Goal: Task Accomplishment & Management: Complete application form

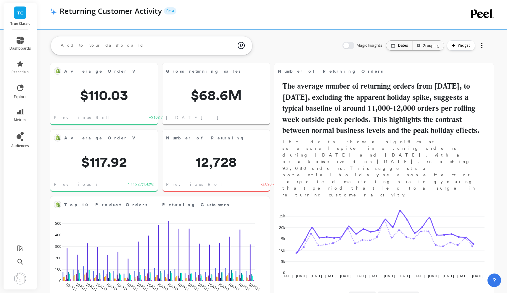
scroll to position [158, 198]
click at [19, 37] on icon at bounding box center [20, 40] width 7 height 7
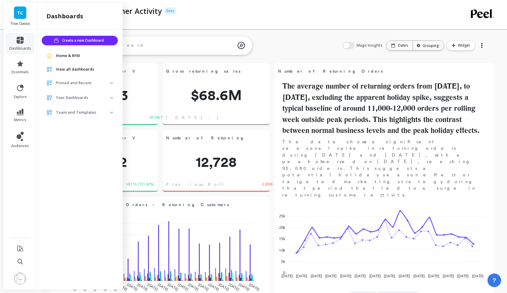
click at [84, 69] on span "View all dashboards" at bounding box center [75, 70] width 38 height 6
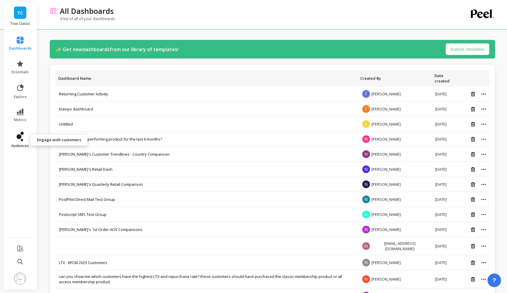
click at [19, 141] on link "audiences" at bounding box center [20, 140] width 23 height 17
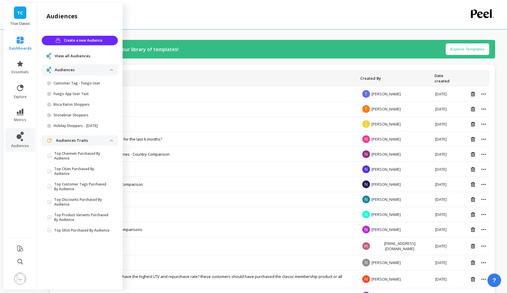
click at [67, 56] on span "View all Audiences" at bounding box center [73, 56] width 36 height 6
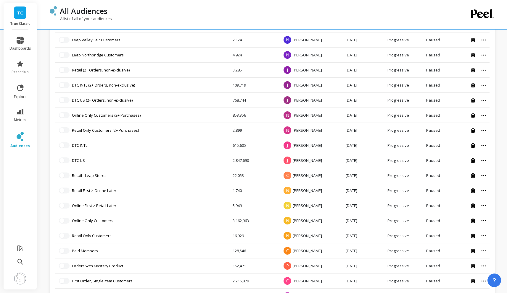
scroll to position [1357, 0]
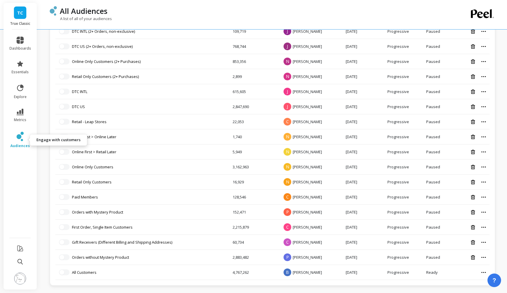
click at [21, 139] on icon at bounding box center [20, 136] width 7 height 9
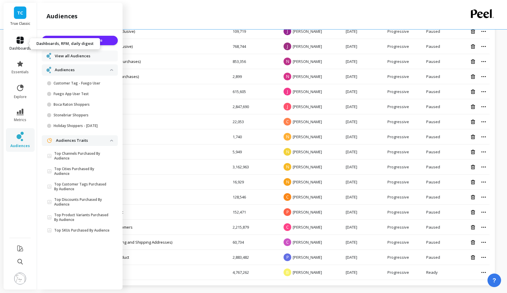
click at [19, 43] on icon at bounding box center [20, 40] width 7 height 7
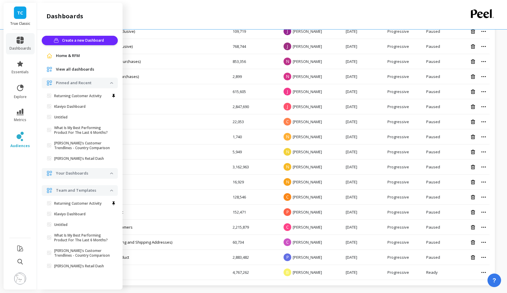
click at [72, 54] on span "Home & RFM" at bounding box center [68, 56] width 24 height 6
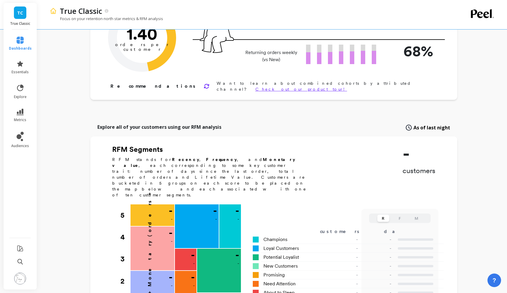
type input "Champions"
type input "432221"
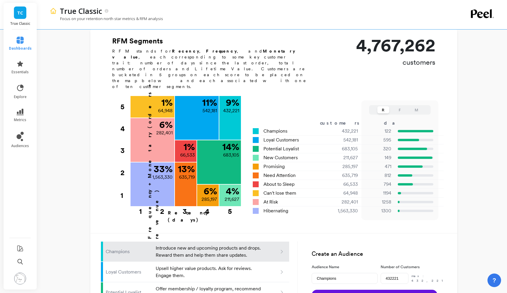
scroll to position [171, 0]
